Goal: Information Seeking & Learning: Check status

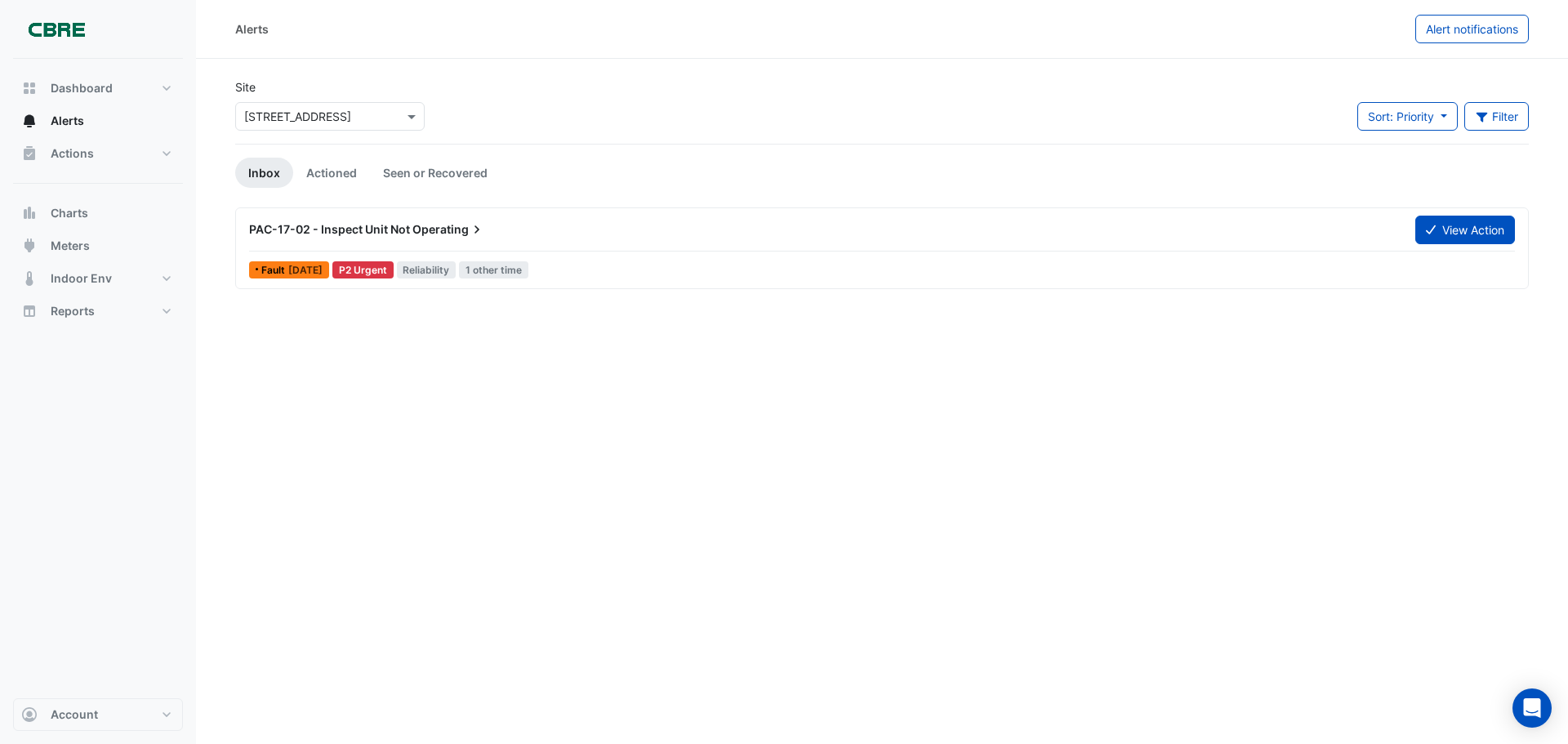
click at [438, 231] on span "Operating" at bounding box center [449, 229] width 73 height 17
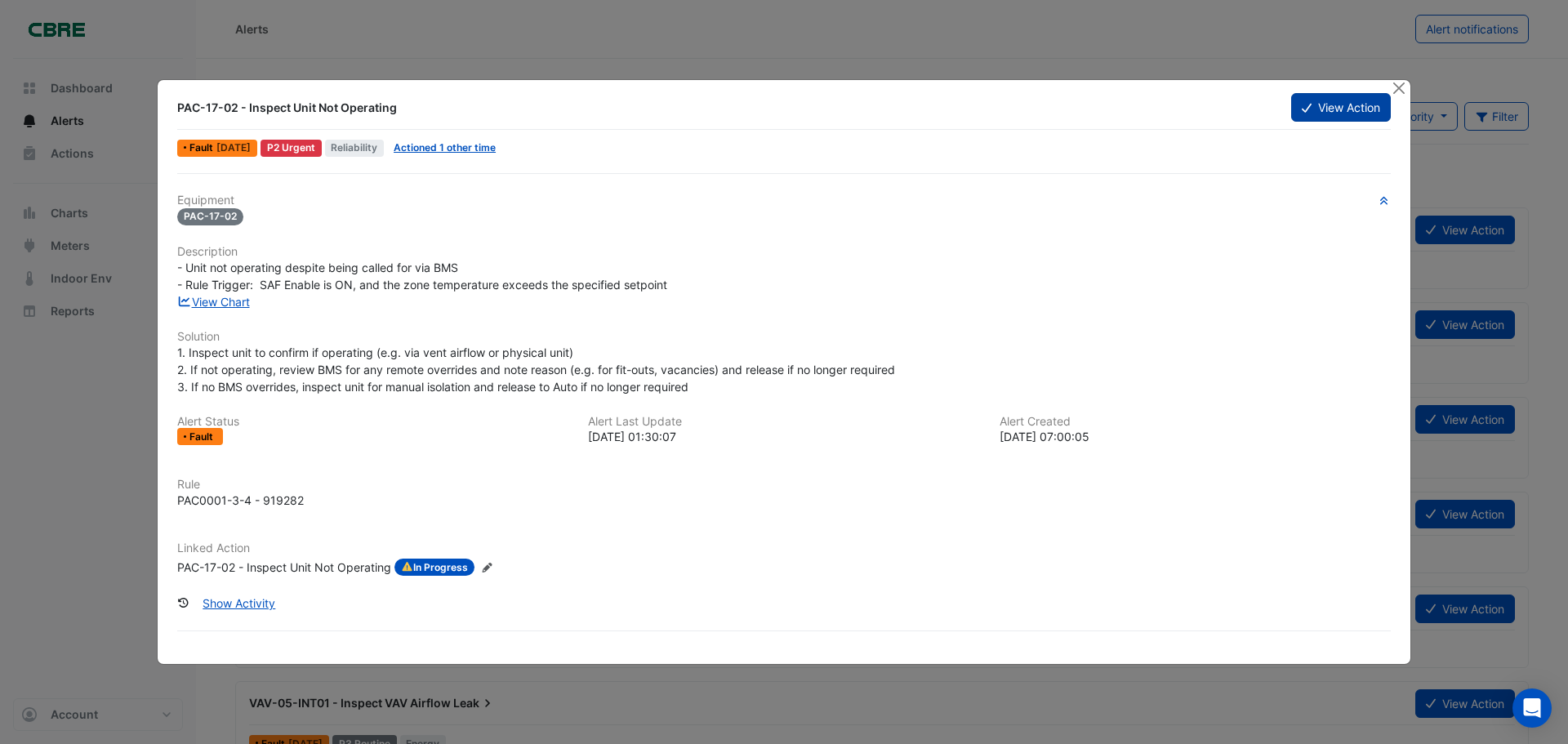
click at [1316, 114] on button "View Action" at bounding box center [1341, 107] width 100 height 29
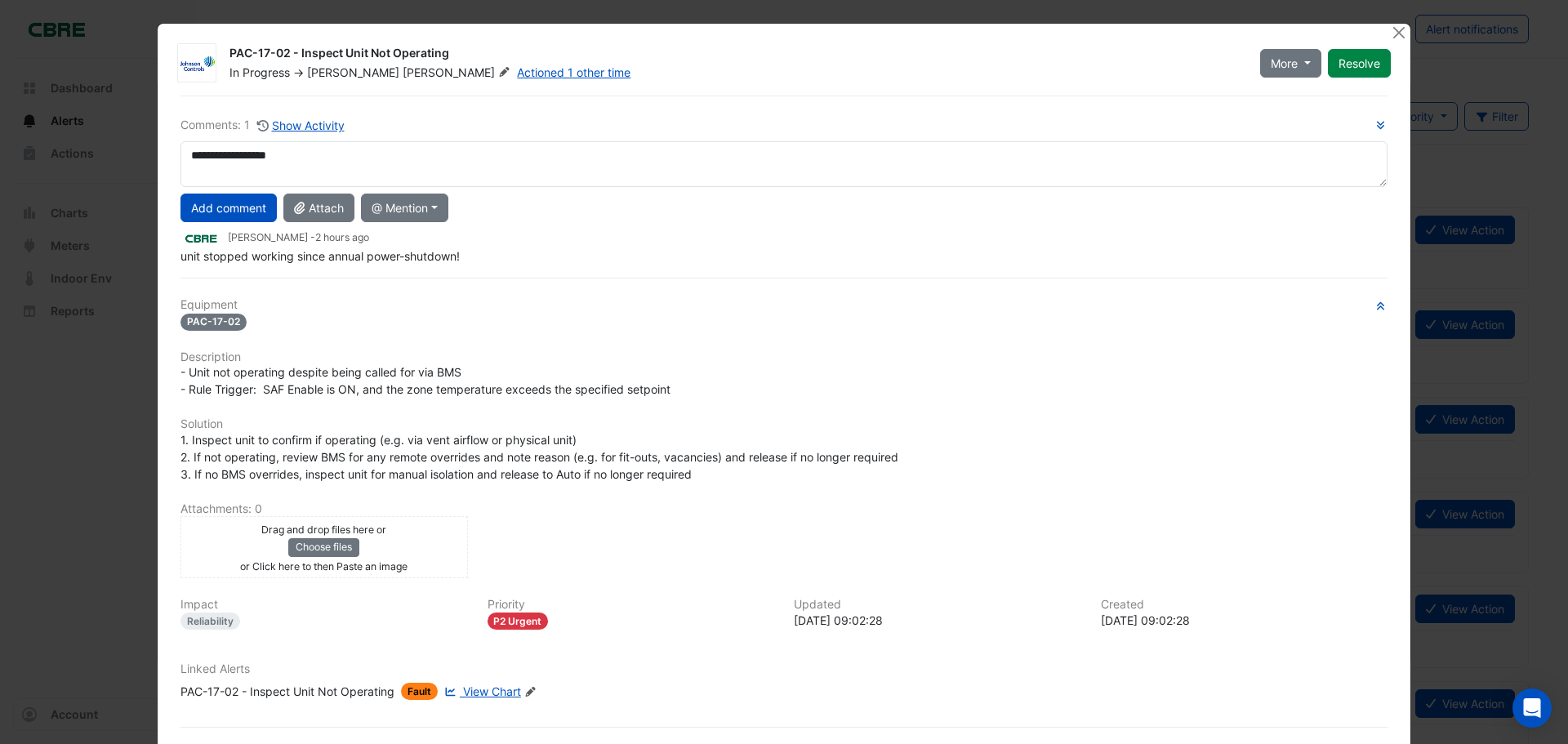
type textarea "**********"
click at [667, 315] on div "PAC-17-02" at bounding box center [784, 322] width 1207 height 19
drag, startPoint x: 1332, startPoint y: 68, endPoint x: 1318, endPoint y: 208, distance: 140.7
click at [1318, 208] on div "PAC-17-02 - Inspect Unit Not Operating In Progress -> [PERSON_NAME] Actioned 1 …" at bounding box center [784, 406] width 1253 height 766
drag, startPoint x: 251, startPoint y: 208, endPoint x: 381, endPoint y: 329, distance: 177.6
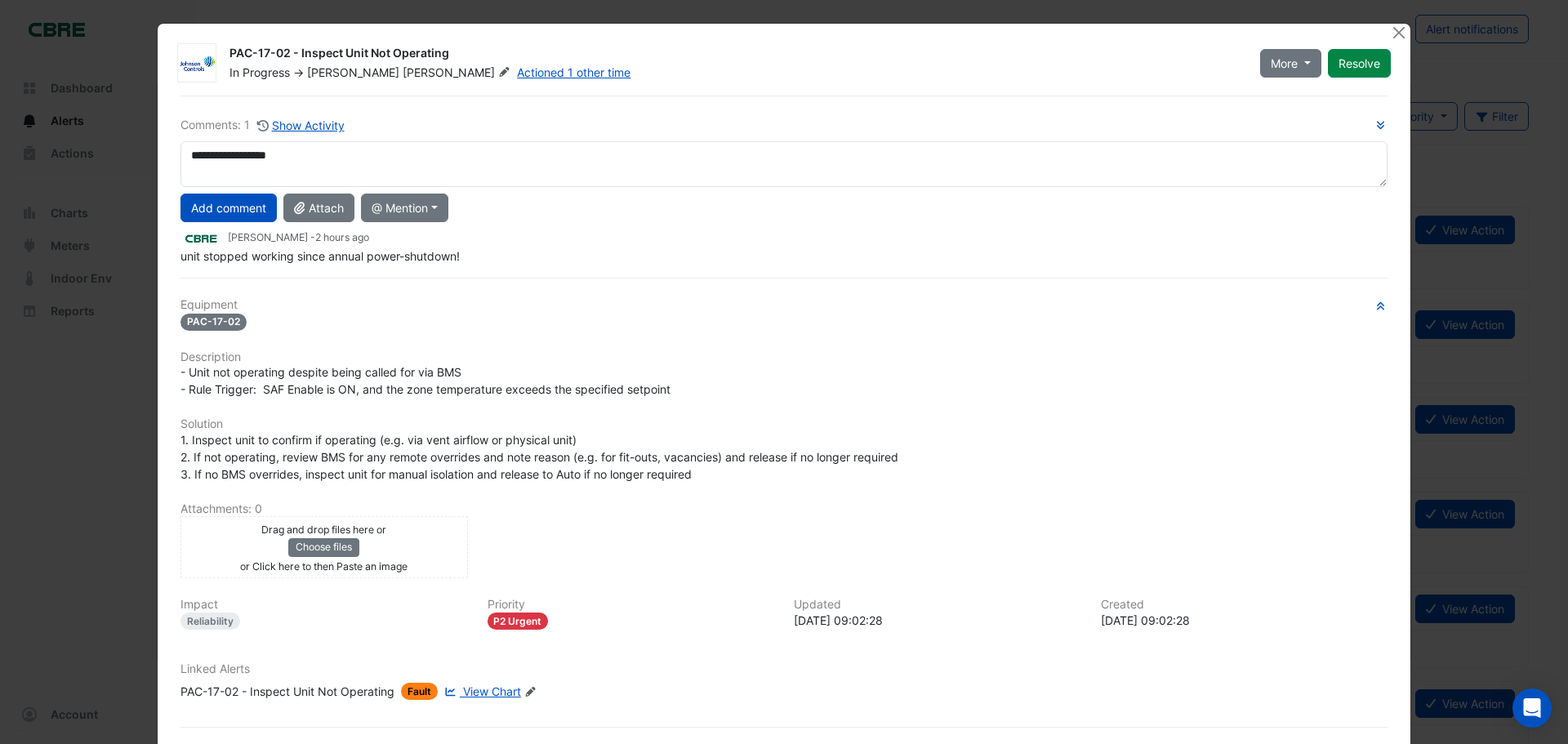
click at [381, 329] on div "**********" at bounding box center [784, 436] width 1226 height 680
click at [1393, 40] on button "Close" at bounding box center [1398, 32] width 17 height 17
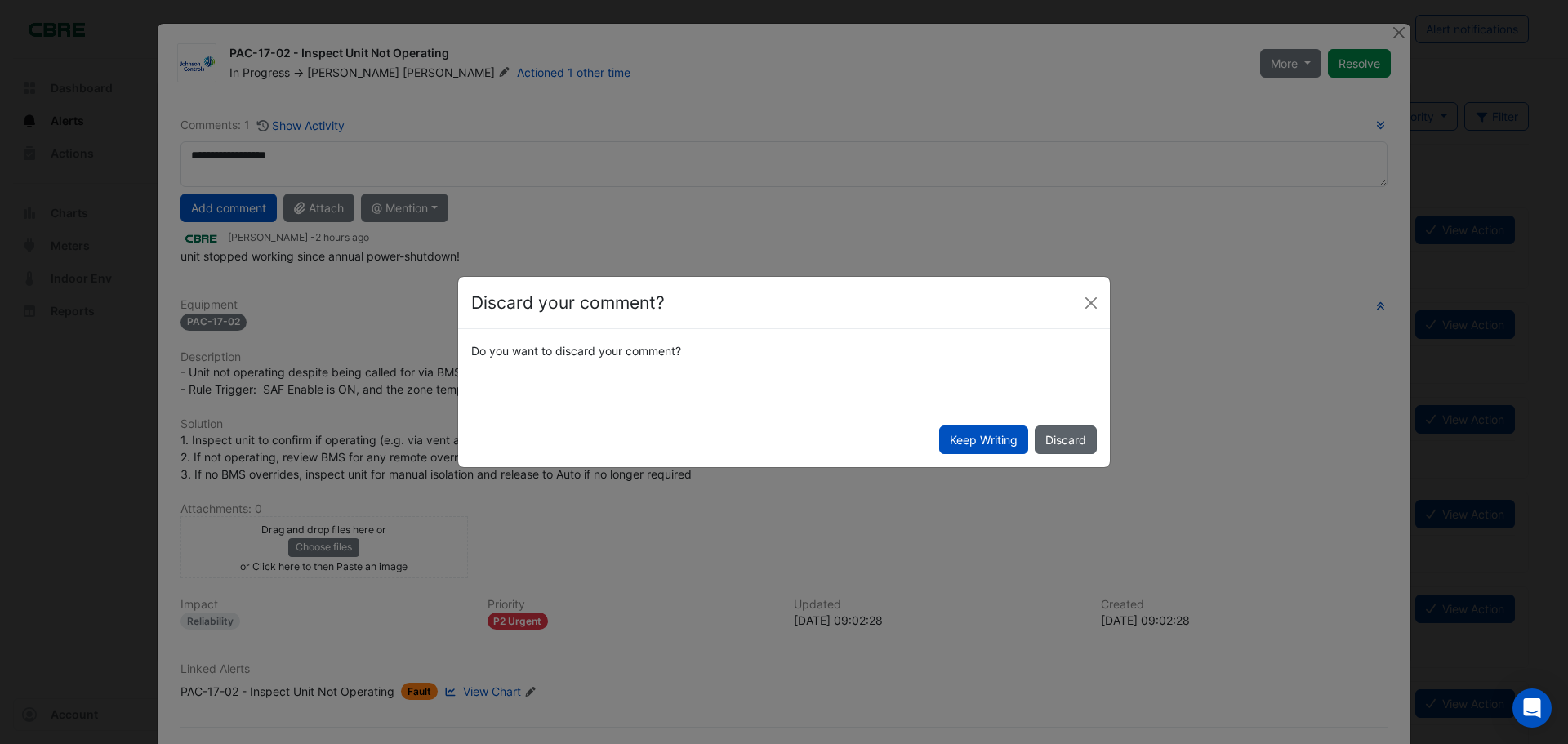
click at [1053, 435] on button "Discard" at bounding box center [1065, 439] width 62 height 29
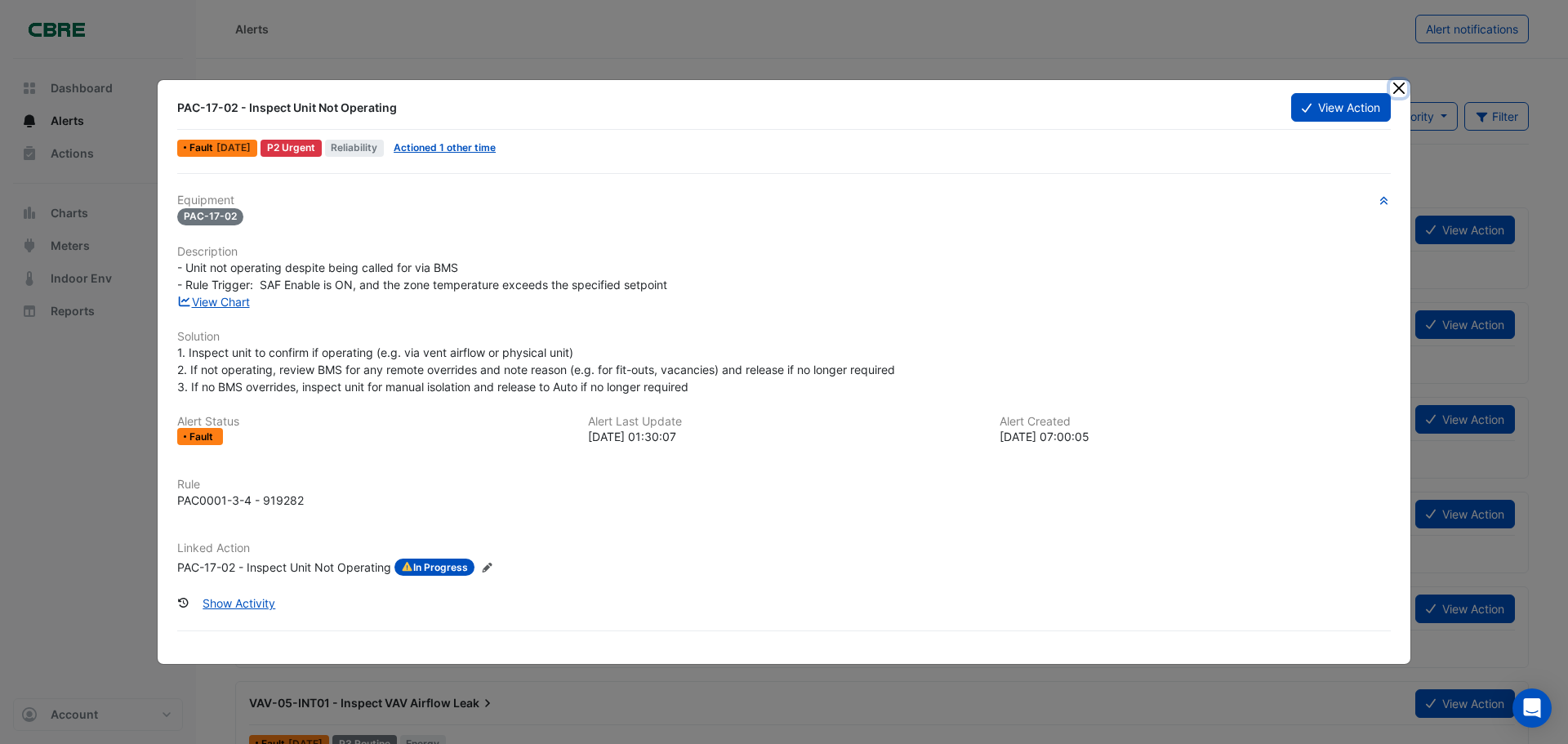
click at [1395, 82] on button "Close" at bounding box center [1398, 89] width 17 height 17
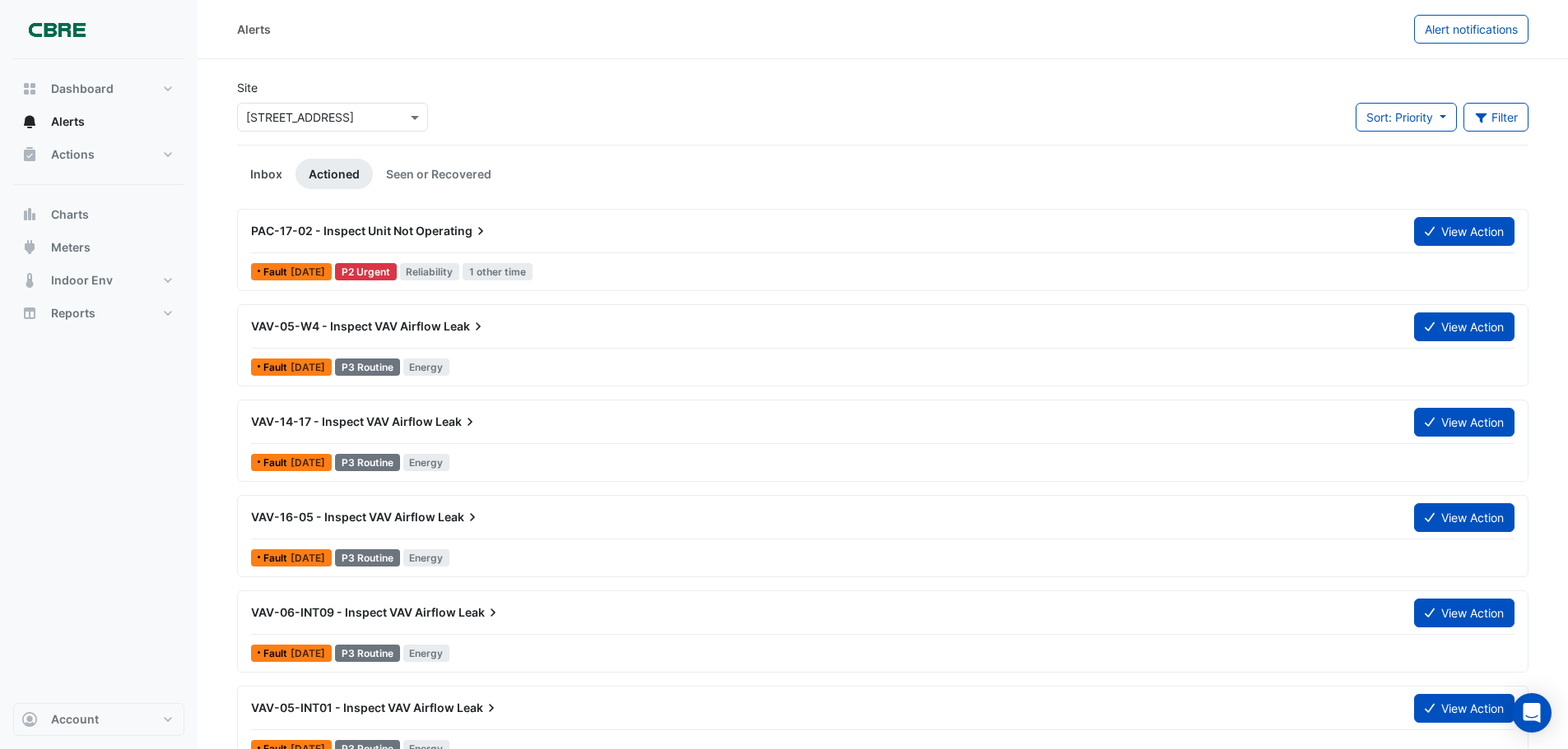
click at [251, 178] on link "Inbox" at bounding box center [266, 173] width 59 height 31
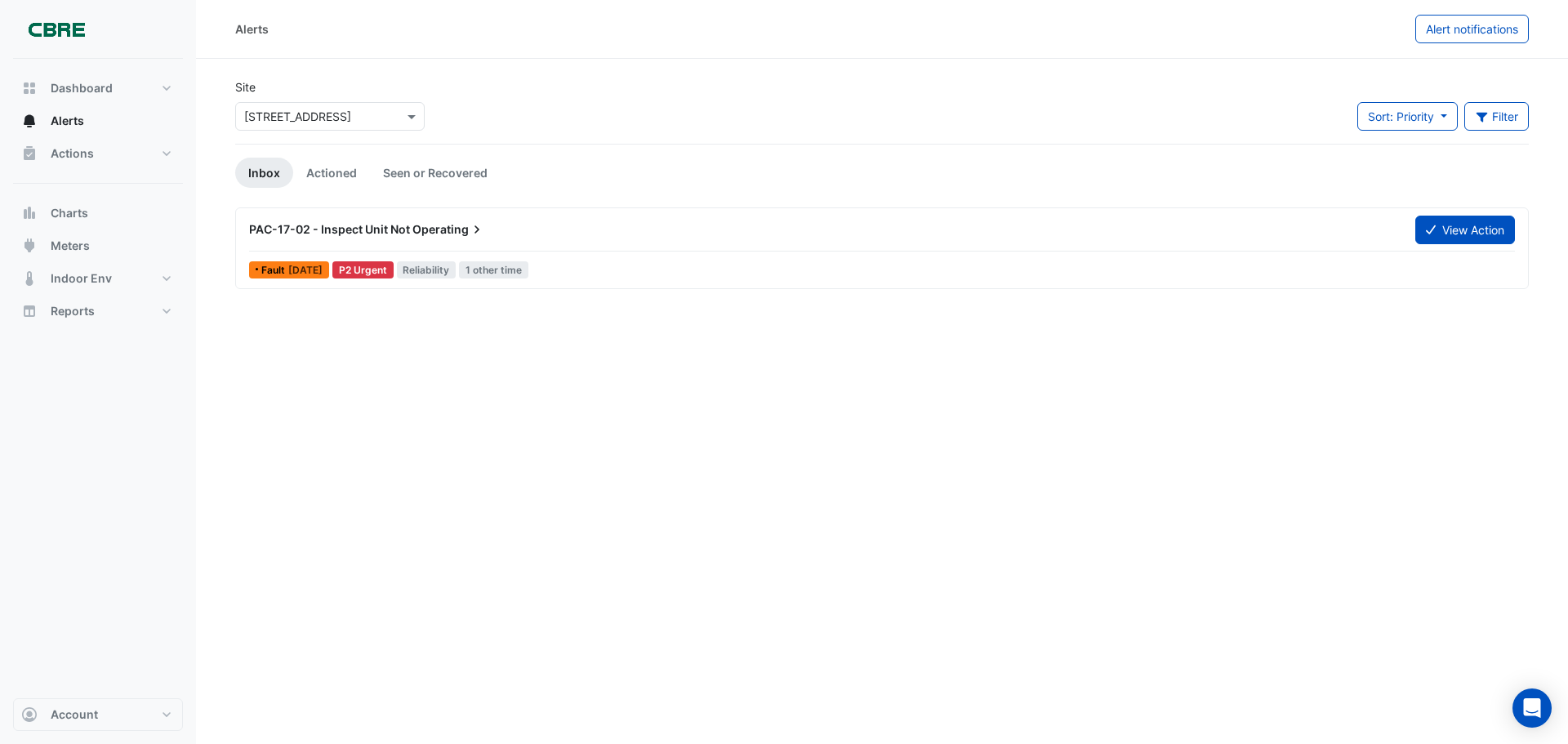
click at [451, 230] on span "Operating" at bounding box center [449, 229] width 73 height 17
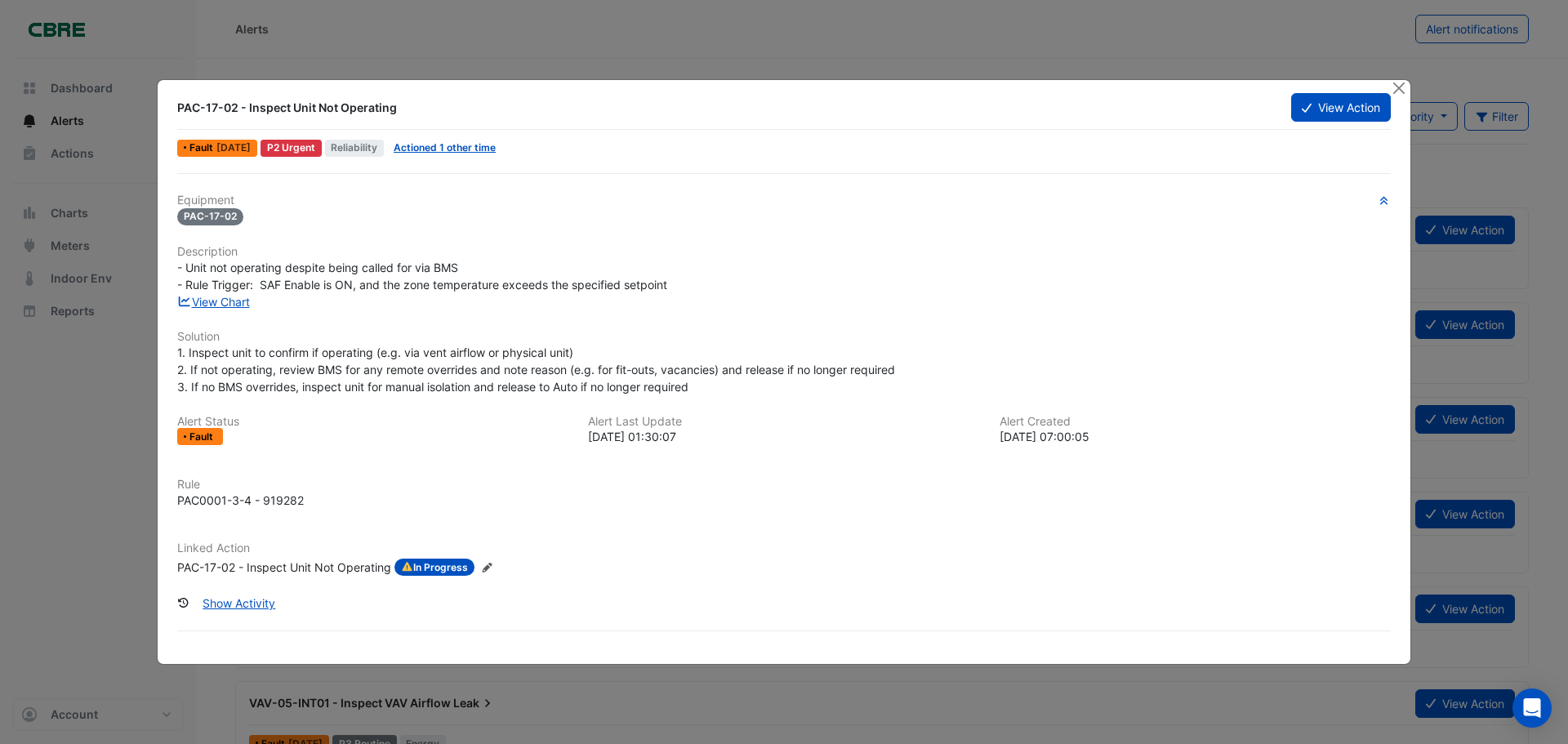
click at [1384, 91] on div "PAC-17-02 - Inspect Unit Not Operating View Action Fault [DATE] P2 Urgent Relia…" at bounding box center [784, 372] width 1253 height 585
click at [1398, 87] on button "Close" at bounding box center [1398, 89] width 17 height 17
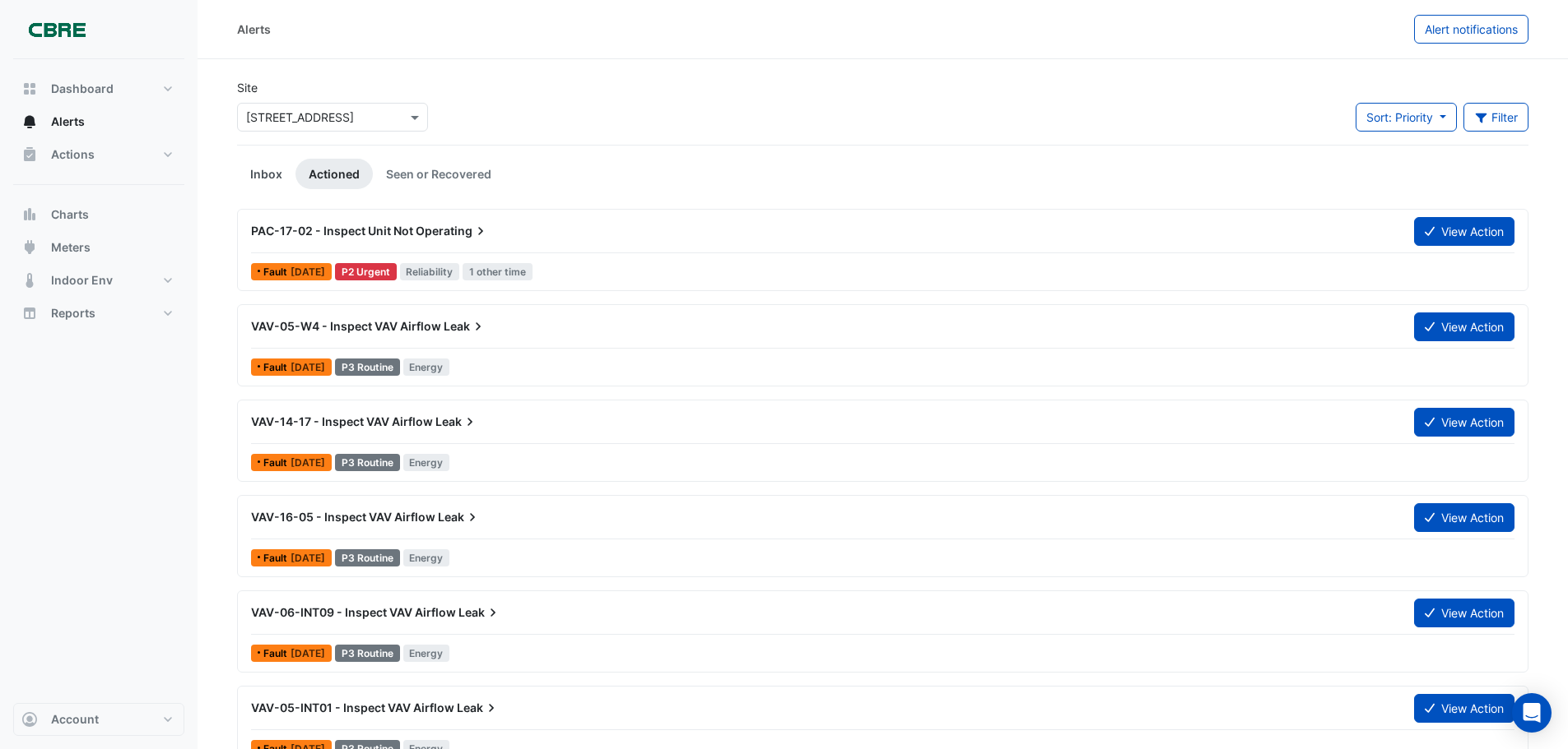
click at [261, 159] on link "Inbox" at bounding box center [266, 173] width 59 height 31
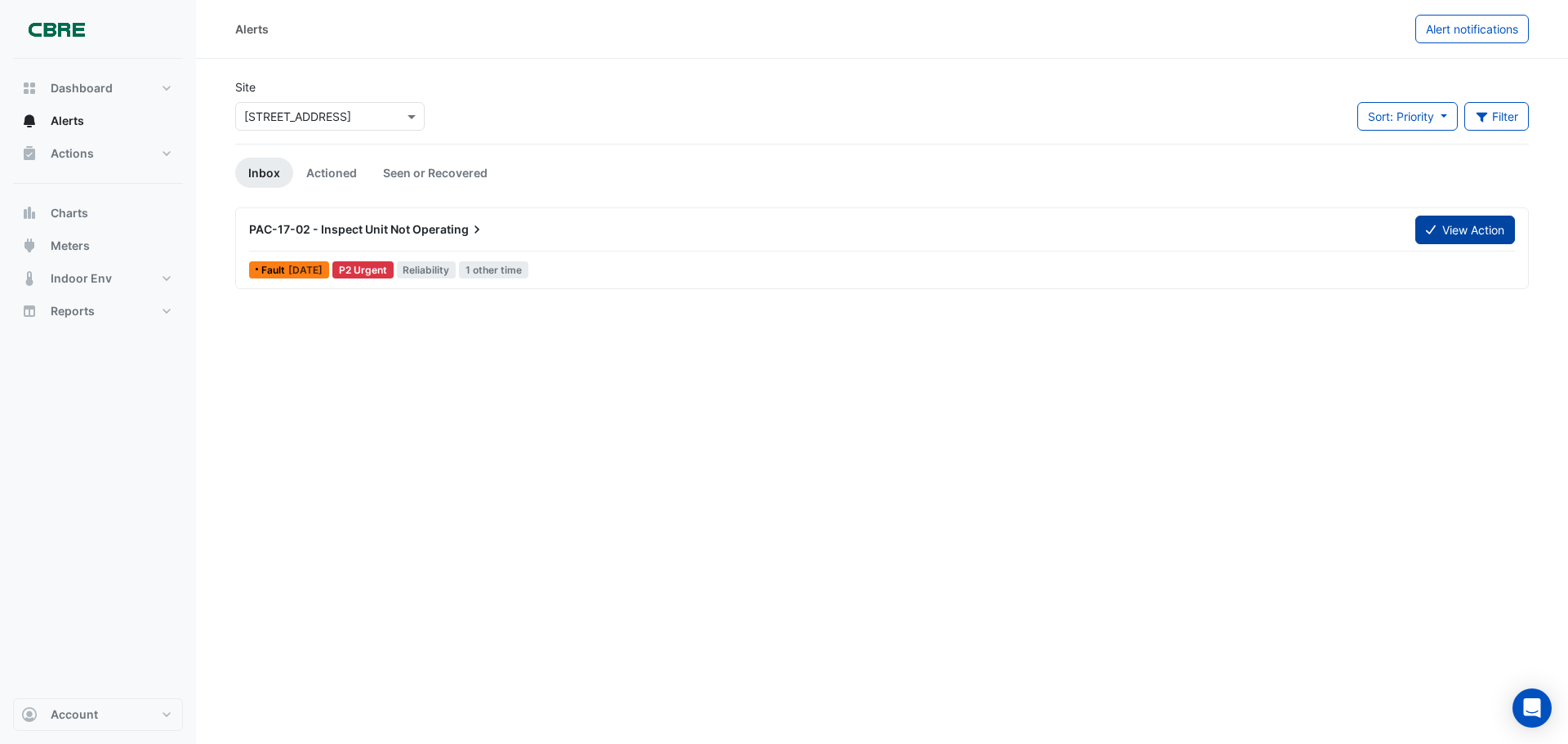
click at [1428, 225] on icon at bounding box center [1431, 229] width 10 height 11
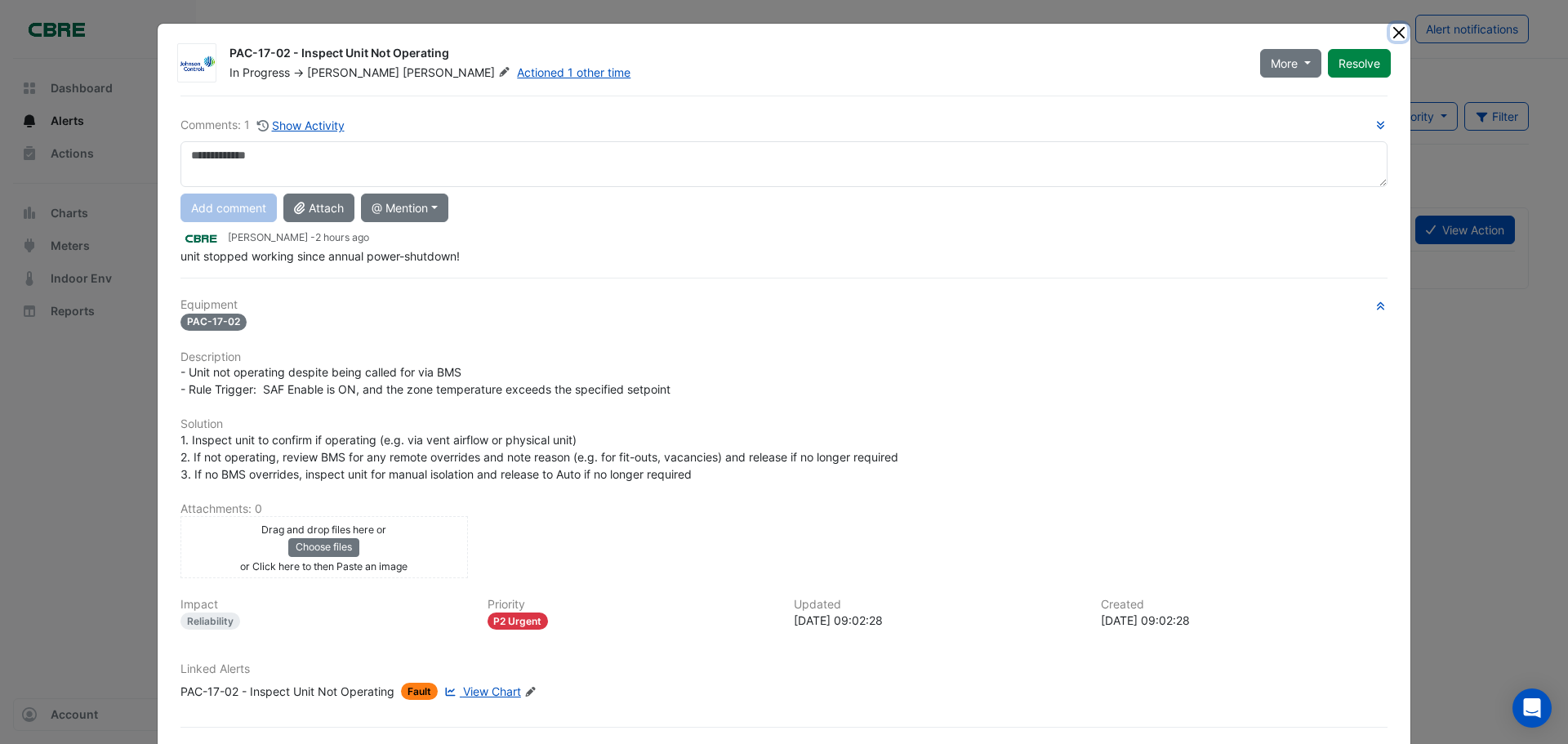
click at [1394, 31] on button "Close" at bounding box center [1398, 32] width 17 height 17
